Goal: Task Accomplishment & Management: Manage account settings

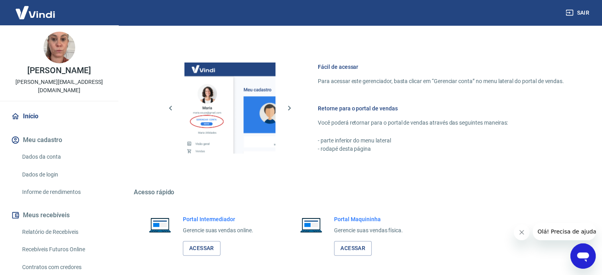
scroll to position [350, 0]
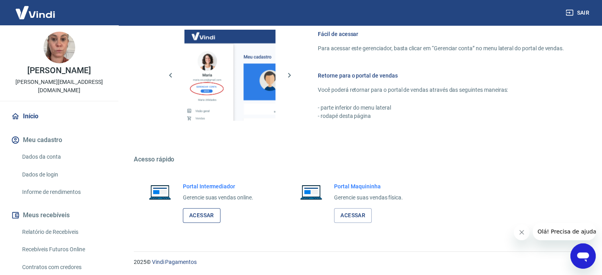
click at [198, 216] on link "Acessar" at bounding box center [202, 215] width 38 height 15
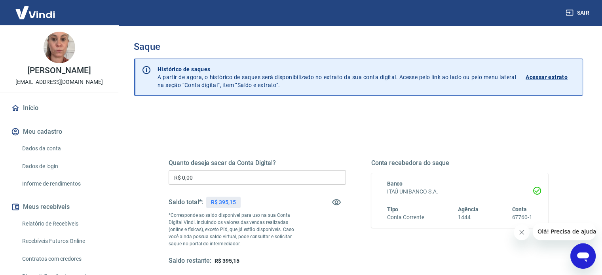
drag, startPoint x: 519, startPoint y: 234, endPoint x: 1006, endPoint y: 459, distance: 536.8
click at [519, 234] on icon "Fechar mensagem da empresa" at bounding box center [522, 232] width 6 height 6
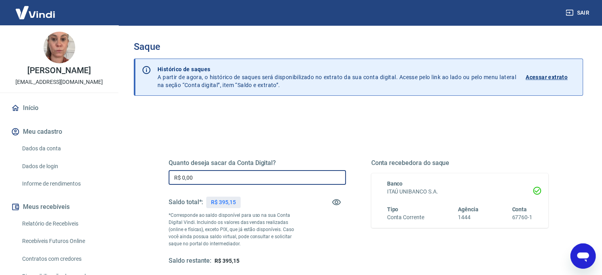
drag, startPoint x: 196, startPoint y: 177, endPoint x: 123, endPoint y: 178, distance: 72.9
click at [123, 178] on div "Saque Histórico de saques A partir de agora, o histórico de saques será disponi…" at bounding box center [358, 179] width 487 height 308
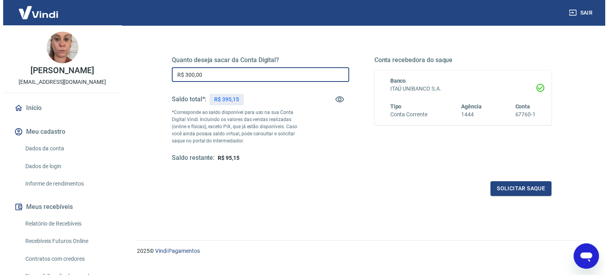
scroll to position [116, 0]
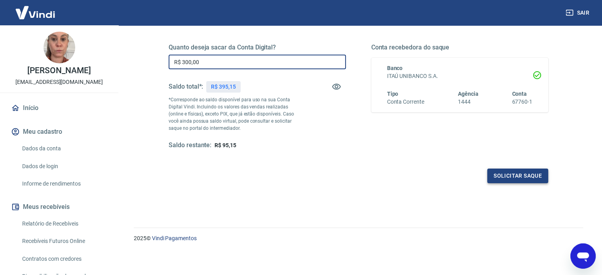
type input "R$ 300,00"
click at [499, 175] on button "Solicitar saque" at bounding box center [517, 176] width 61 height 15
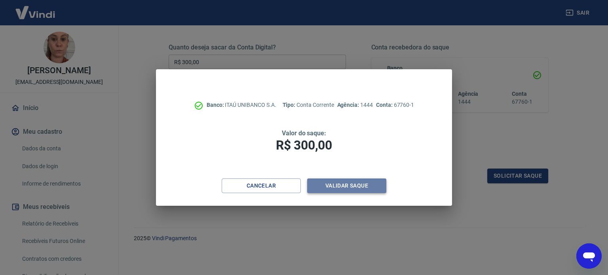
click at [340, 181] on button "Validar saque" at bounding box center [346, 186] width 79 height 15
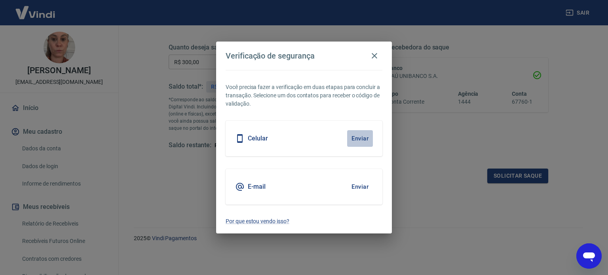
click at [358, 138] on button "Enviar" at bounding box center [360, 138] width 26 height 17
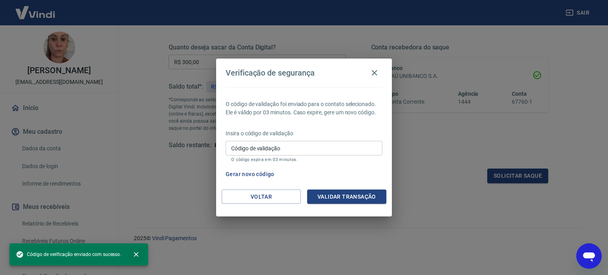
click at [135, 254] on icon "close" at bounding box center [136, 254] width 5 height 5
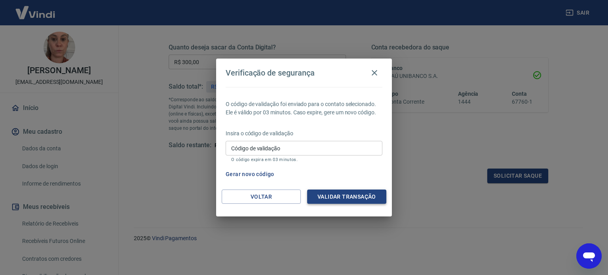
click at [363, 198] on button "Validar transação" at bounding box center [346, 197] width 79 height 15
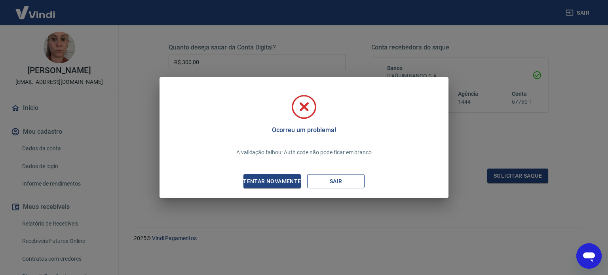
click at [346, 183] on button "Sair" at bounding box center [335, 181] width 57 height 15
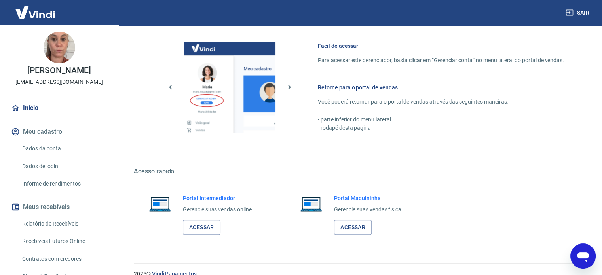
scroll to position [350, 0]
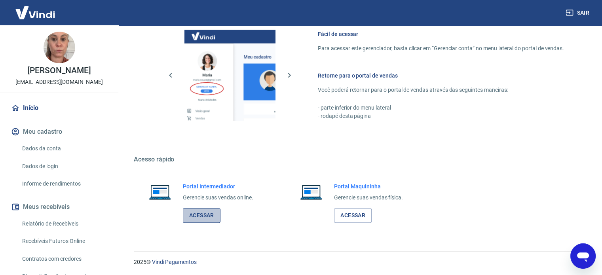
click at [208, 217] on link "Acessar" at bounding box center [202, 215] width 38 height 15
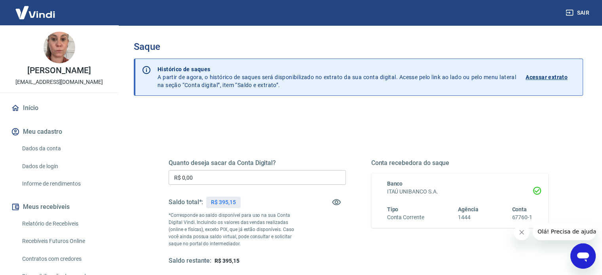
click at [519, 232] on icon "Fechar mensagem da empresa" at bounding box center [522, 232] width 6 height 6
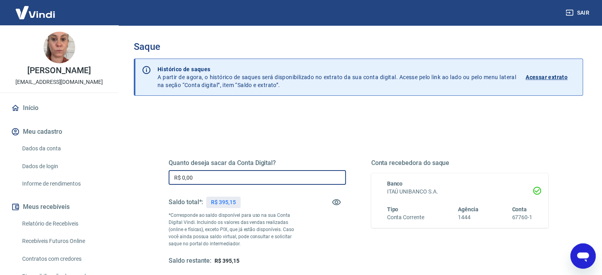
drag, startPoint x: 248, startPoint y: 176, endPoint x: 80, endPoint y: 175, distance: 168.7
click at [80, 175] on div "Sair Sabrina Ramos da Silva sabrina@oticaprisma.com.br Início Meu cadastro Dado…" at bounding box center [301, 137] width 602 height 275
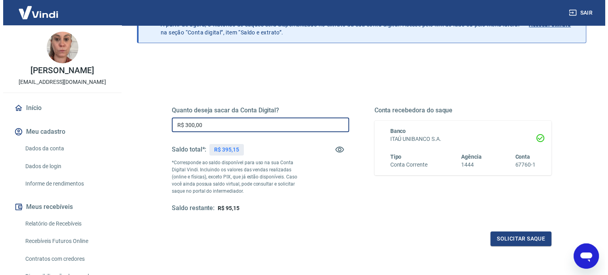
scroll to position [116, 0]
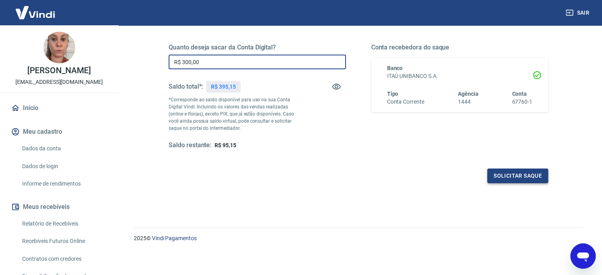
type input "R$ 300,00"
click at [513, 180] on button "Solicitar saque" at bounding box center [517, 176] width 61 height 15
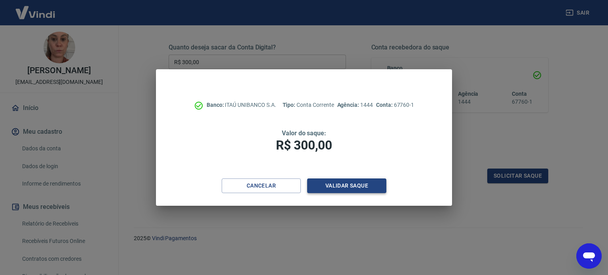
click at [328, 186] on button "Validar saque" at bounding box center [346, 186] width 79 height 15
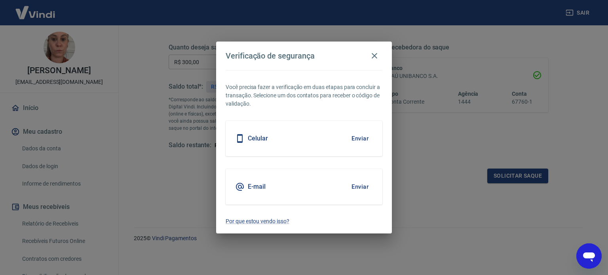
click at [357, 133] on button "Enviar" at bounding box center [360, 138] width 26 height 17
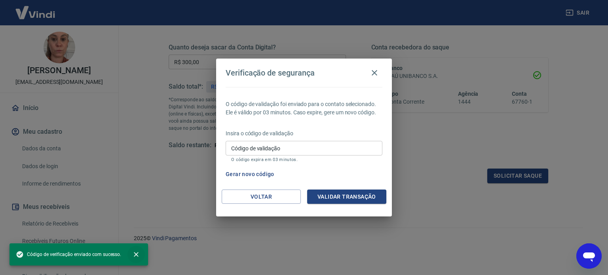
click at [137, 253] on icon "close" at bounding box center [136, 255] width 8 height 8
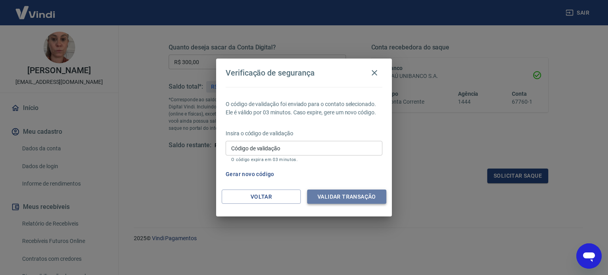
click at [325, 198] on button "Validar transação" at bounding box center [346, 197] width 79 height 15
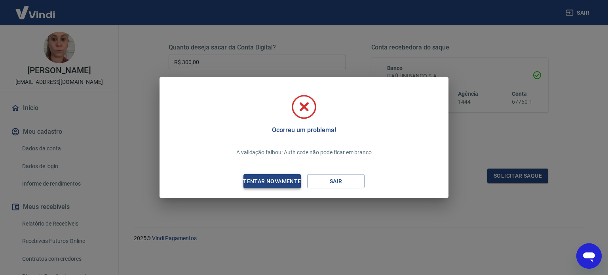
click at [266, 177] on div "Tentar novamente" at bounding box center [272, 182] width 77 height 10
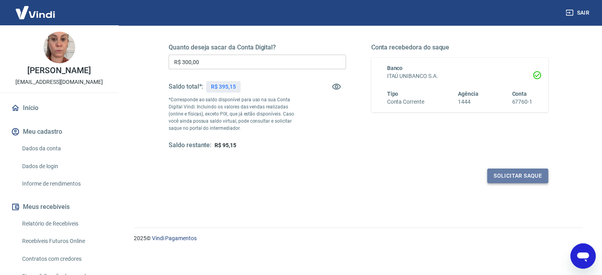
click at [524, 176] on button "Solicitar saque" at bounding box center [517, 176] width 61 height 15
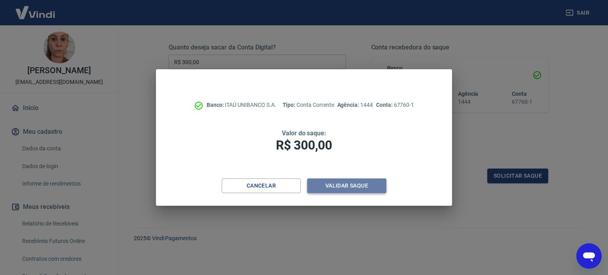
click at [325, 191] on button "Validar saque" at bounding box center [346, 186] width 79 height 15
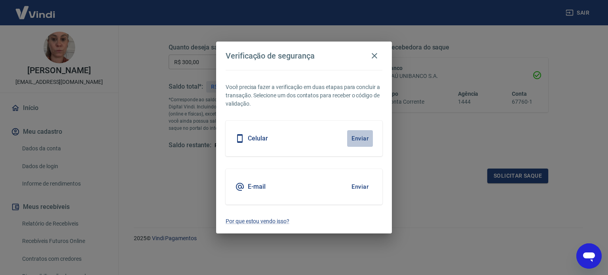
click at [367, 136] on button "Enviar" at bounding box center [360, 138] width 26 height 17
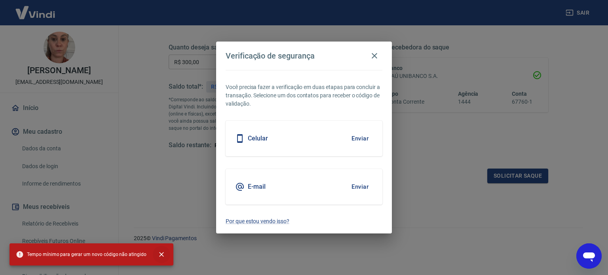
click at [159, 255] on icon "close" at bounding box center [161, 254] width 5 height 5
